Goal: Task Accomplishment & Management: Use online tool/utility

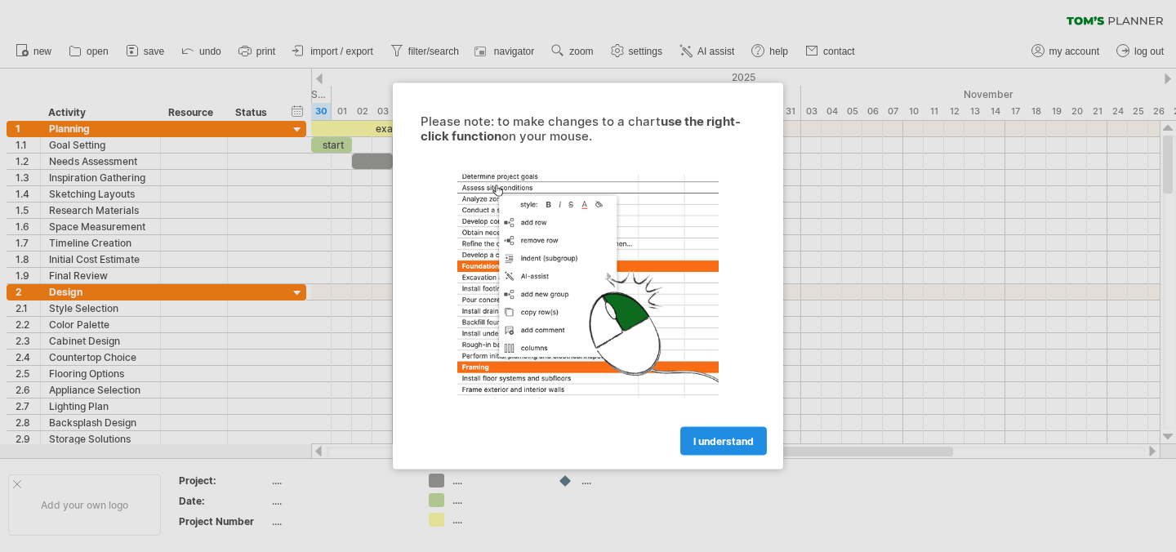
click at [725, 444] on span "I understand" at bounding box center [724, 441] width 60 height 12
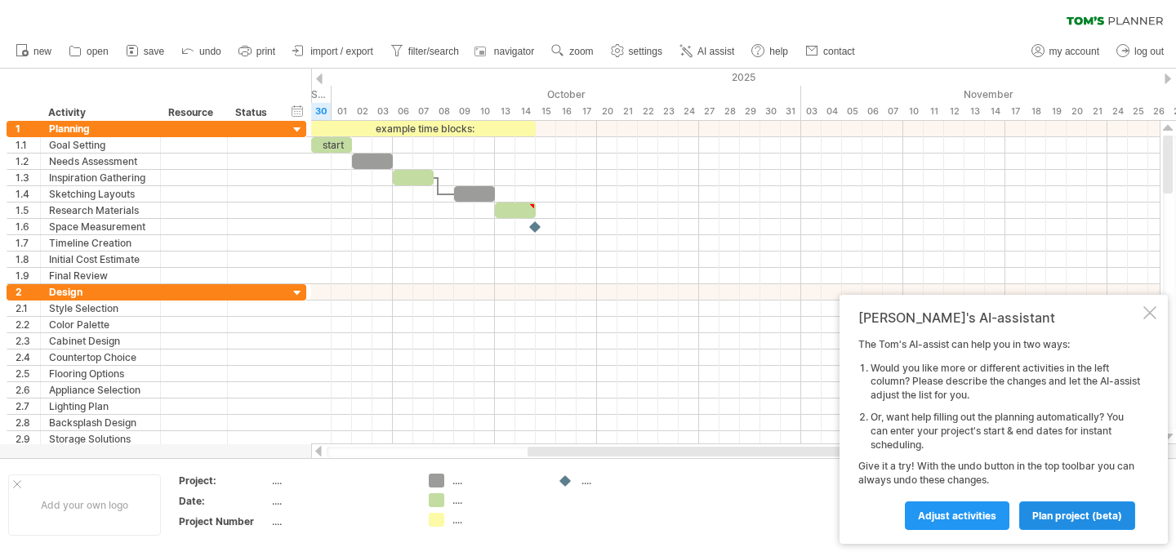
click at [1067, 517] on span "plan project (beta)" at bounding box center [1078, 516] width 90 height 12
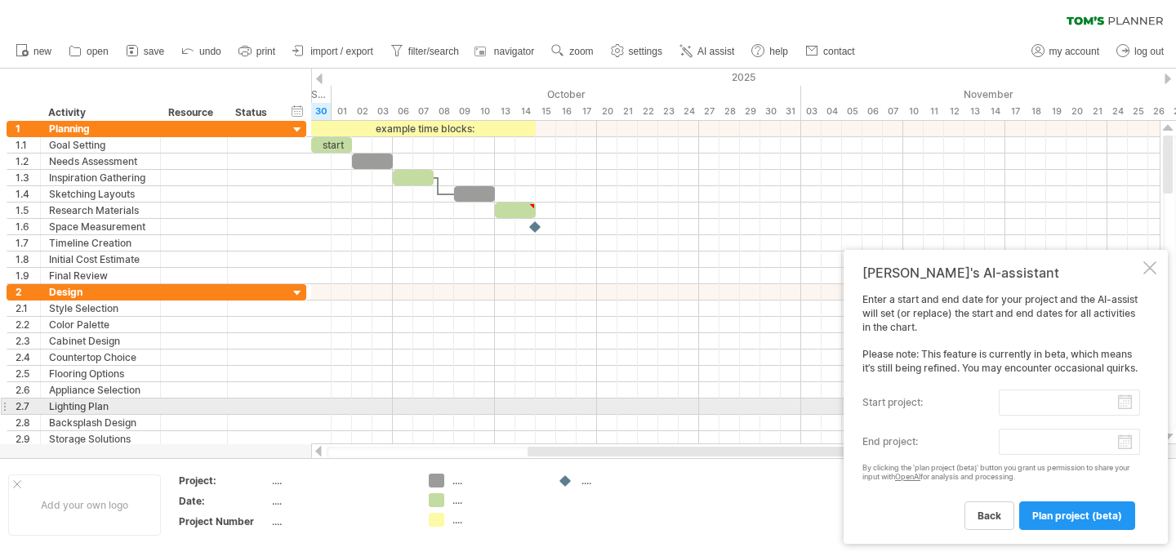
click at [1118, 406] on input "start project:" at bounding box center [1069, 403] width 141 height 26
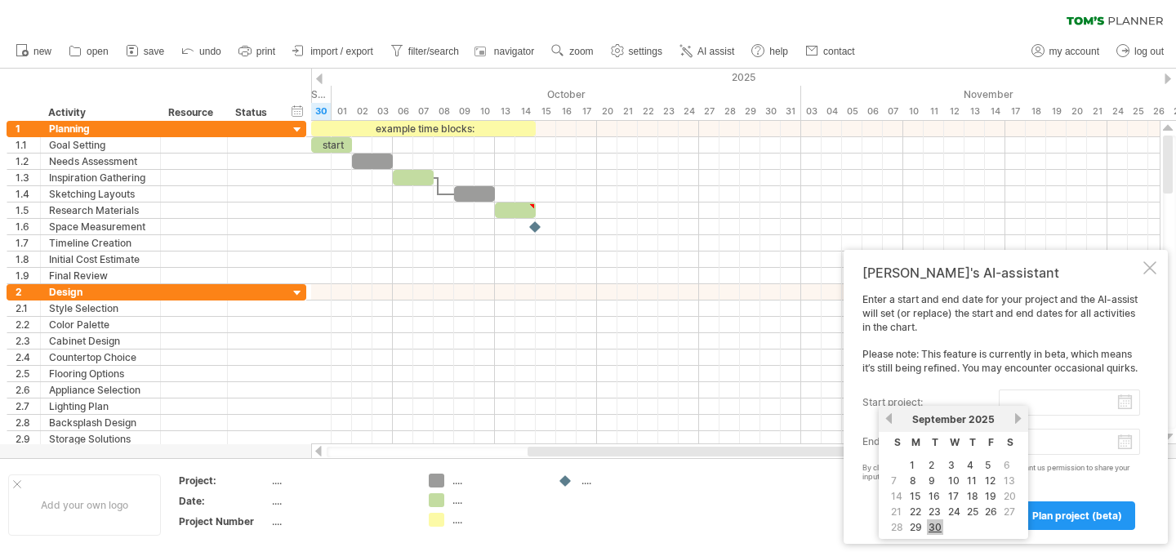
click at [940, 528] on link "30" at bounding box center [935, 528] width 16 height 16
type input "********"
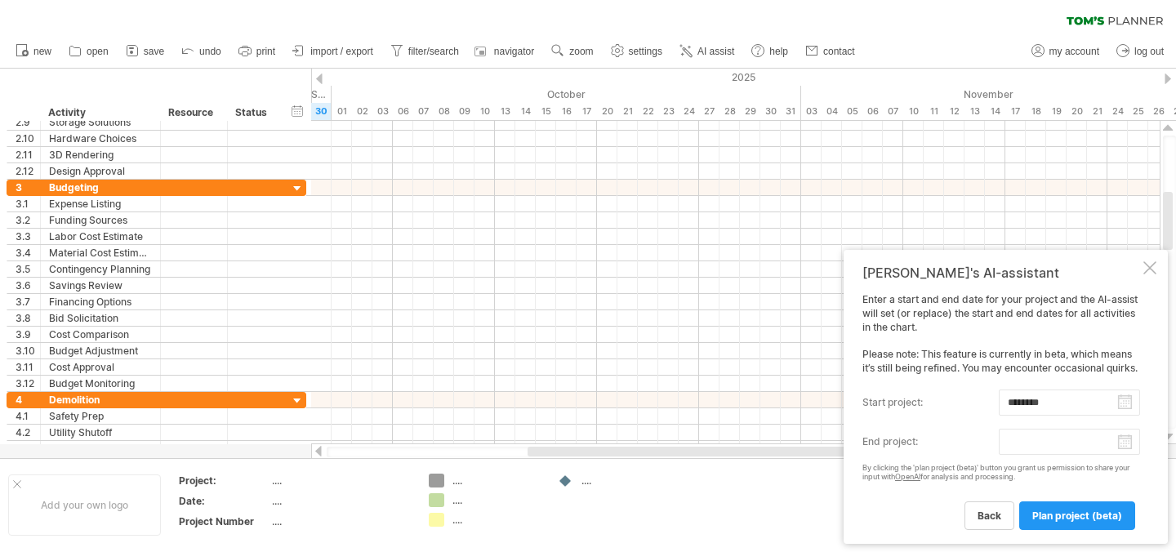
click at [1128, 446] on body "progress(100%) Trying to reach [DOMAIN_NAME] Connected again... 0% clear filter…" at bounding box center [588, 278] width 1176 height 556
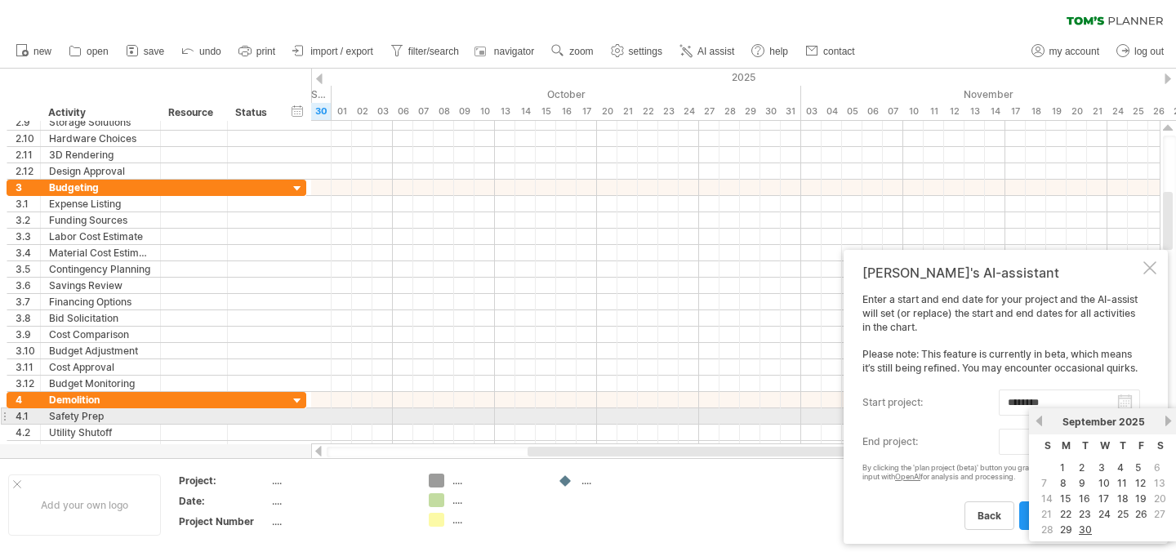
click at [1168, 422] on link "next" at bounding box center [1169, 421] width 12 height 12
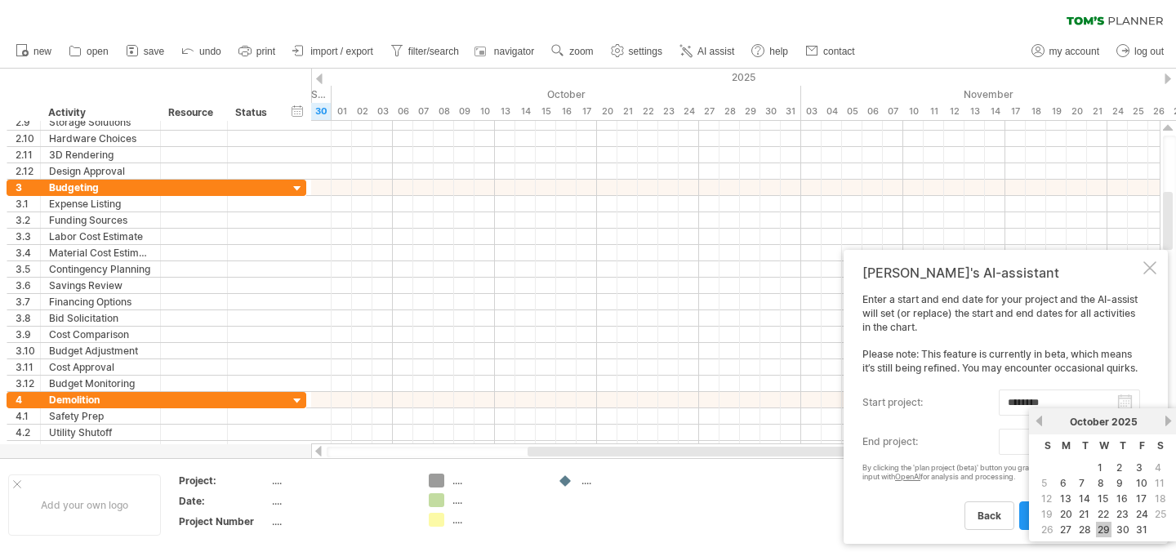
click at [1109, 533] on link "29" at bounding box center [1104, 530] width 16 height 16
type input "********"
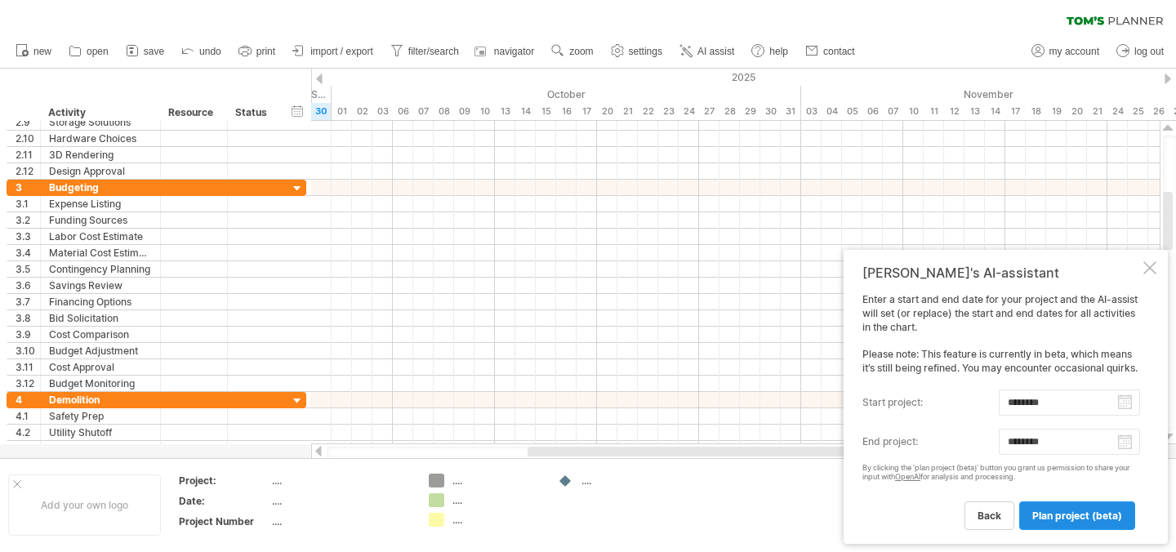
click at [1065, 516] on span "plan project (beta)" at bounding box center [1078, 516] width 90 height 12
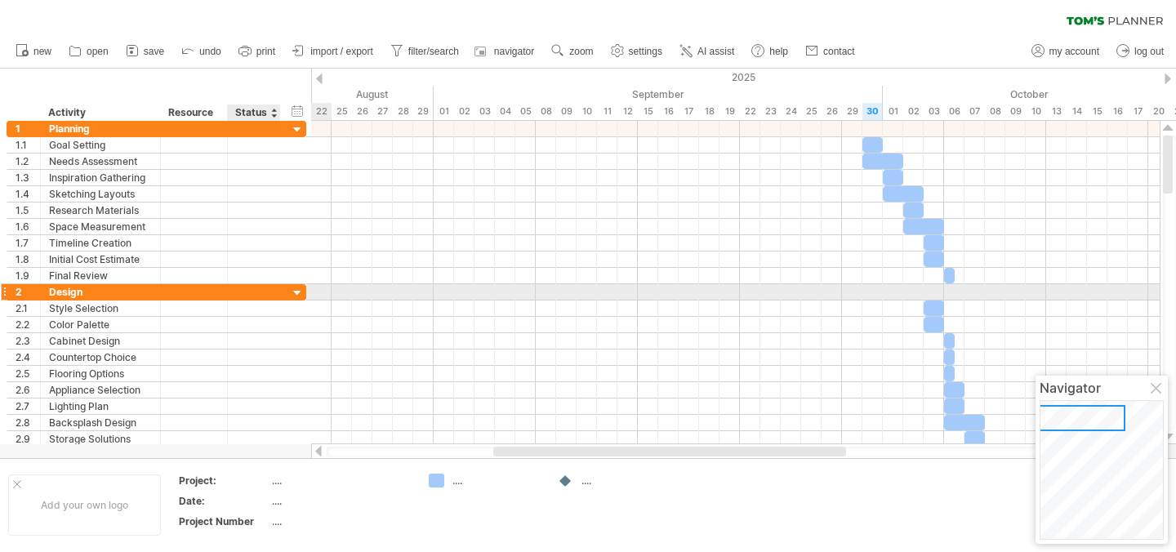
click at [301, 295] on div at bounding box center [298, 294] width 16 height 16
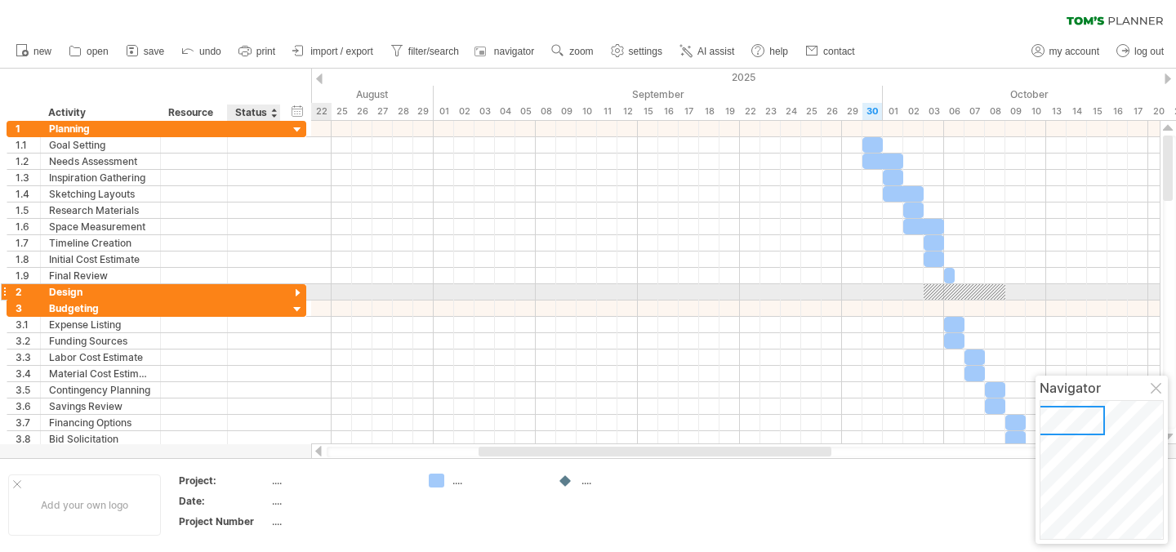
click at [301, 295] on div at bounding box center [298, 294] width 16 height 16
